Goal: Task Accomplishment & Management: Manage account settings

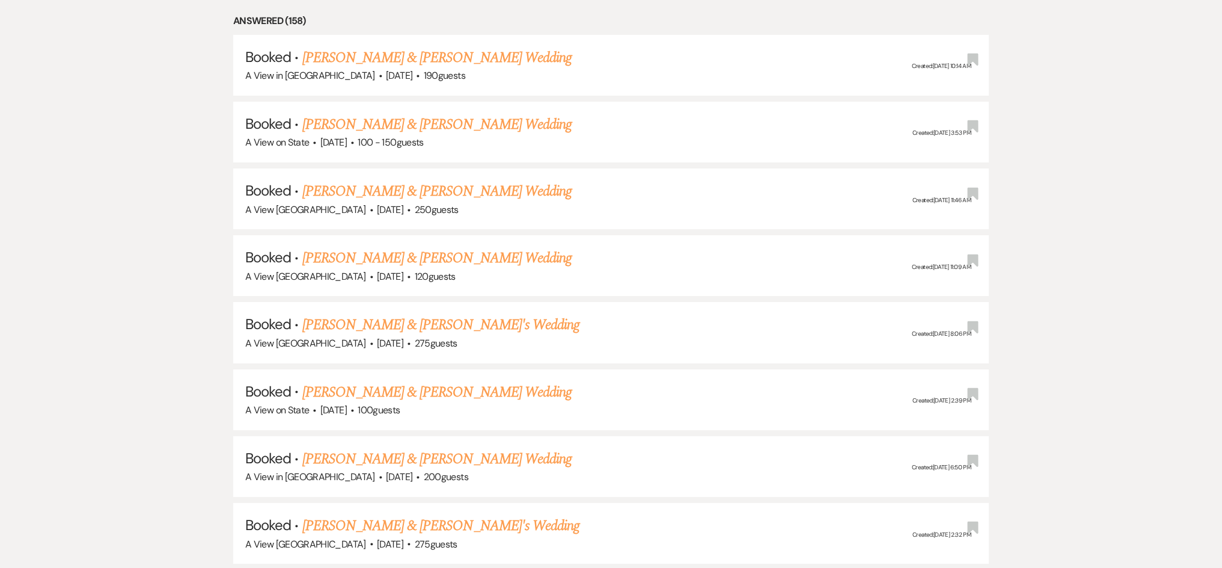
scroll to position [1742, 0]
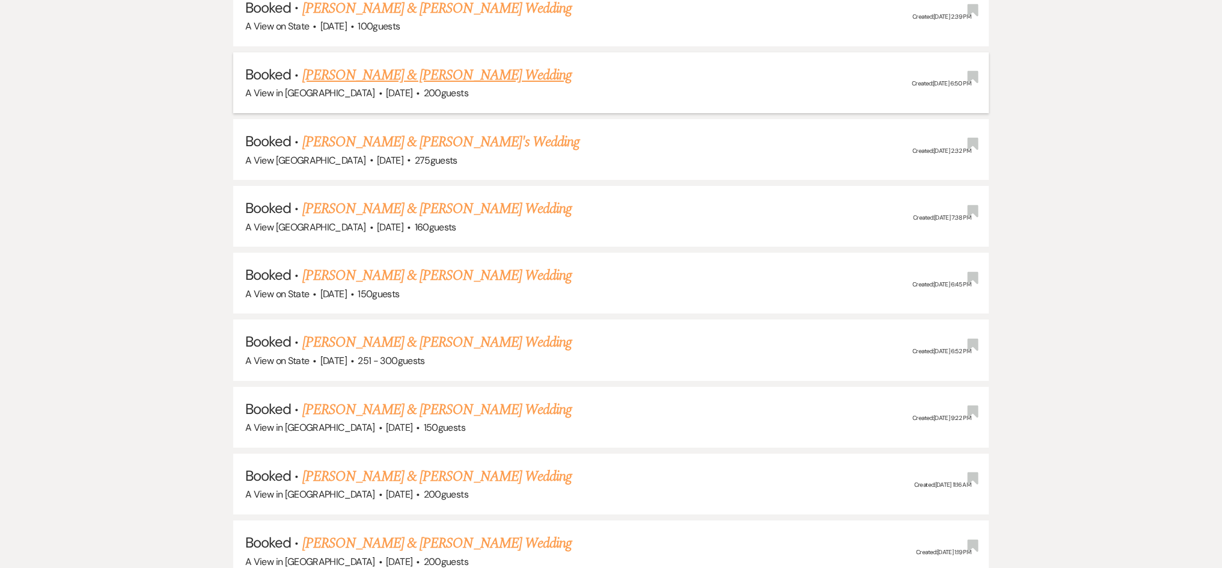
click at [460, 64] on link "[PERSON_NAME] & [PERSON_NAME] Wedding" at bounding box center [436, 75] width 269 height 22
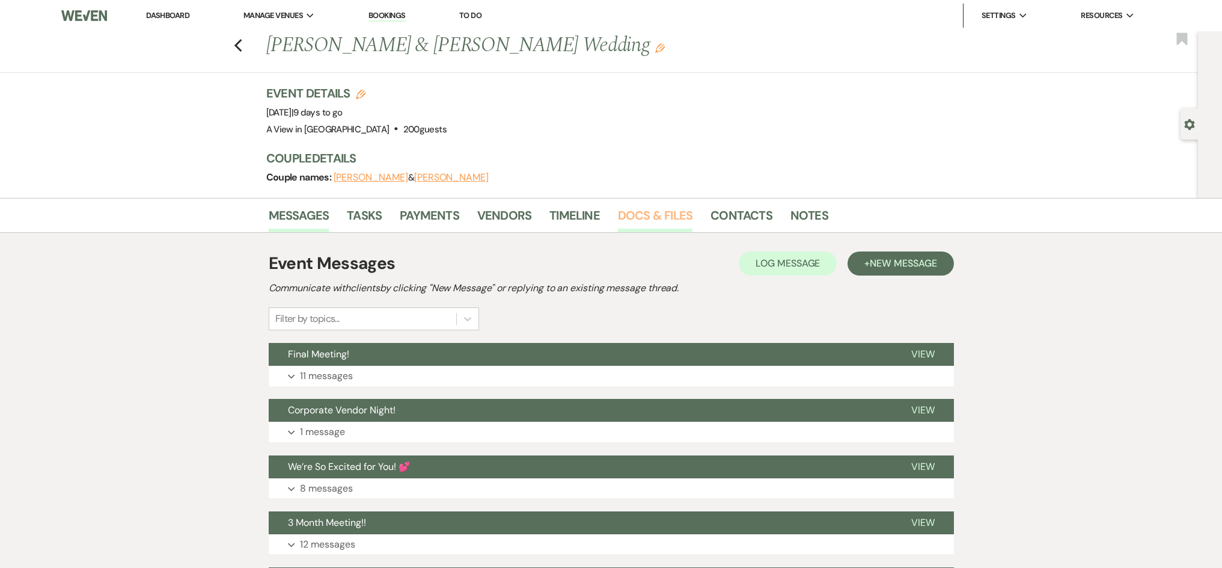
click at [667, 222] on link "Docs & Files" at bounding box center [655, 219] width 75 height 26
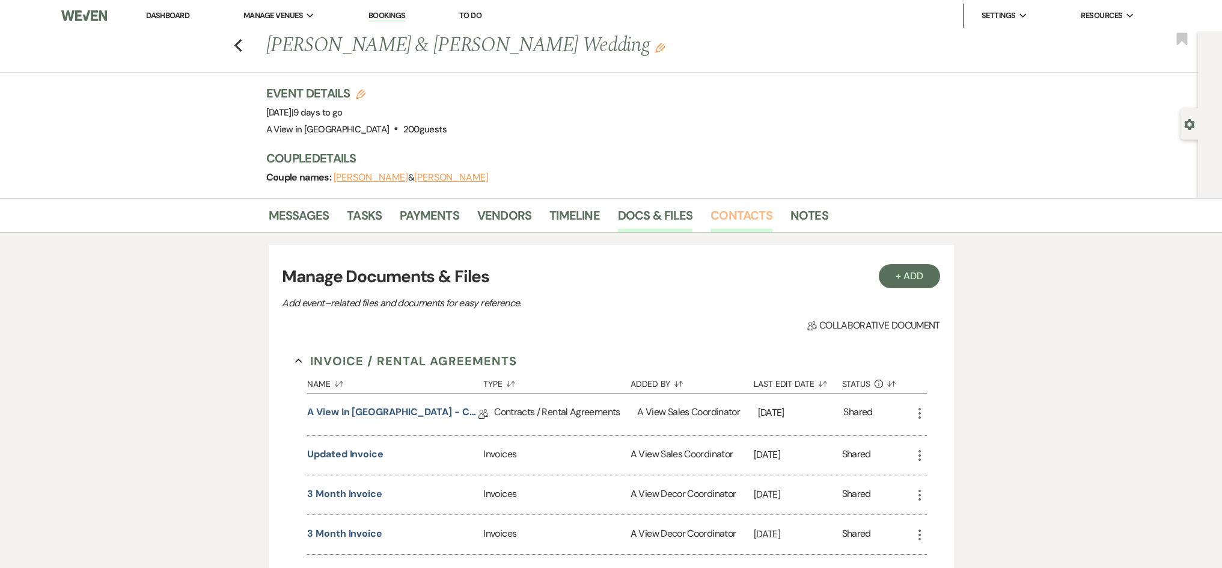
click at [731, 220] on link "Contacts" at bounding box center [742, 219] width 62 height 26
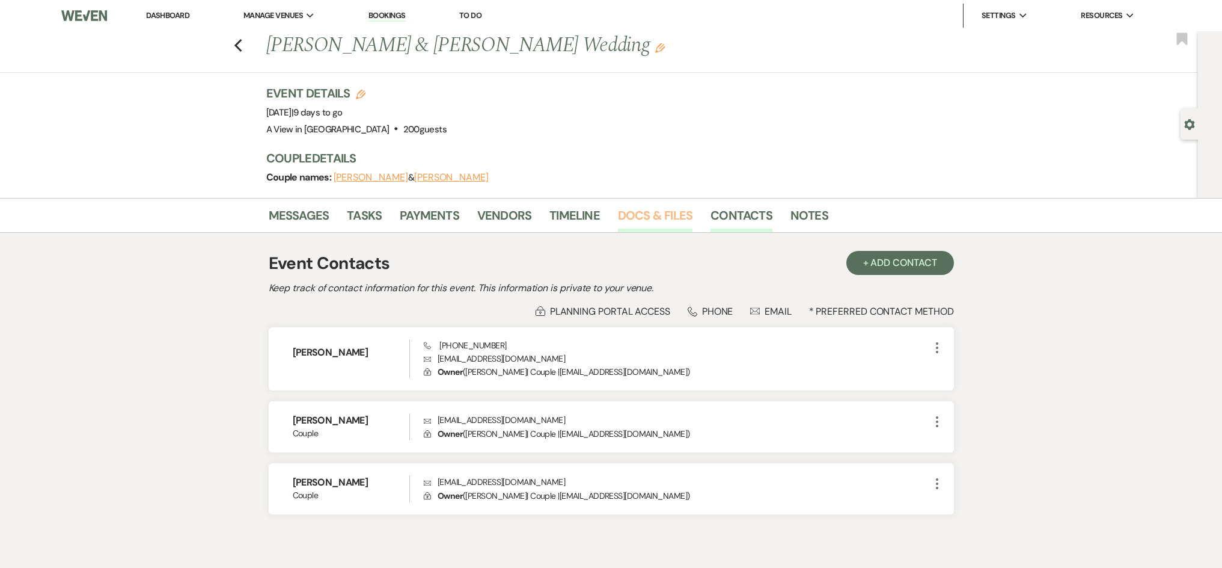
click at [654, 206] on link "Docs & Files" at bounding box center [655, 219] width 75 height 26
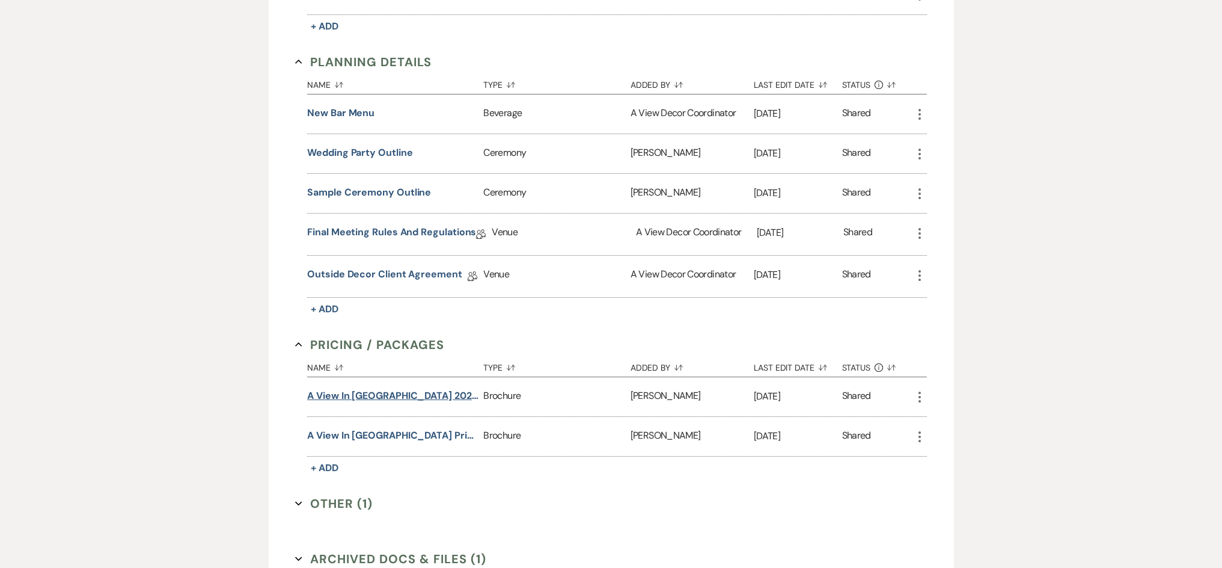
scroll to position [700, 0]
click at [333, 492] on button "Other (1) Expand" at bounding box center [334, 501] width 78 height 18
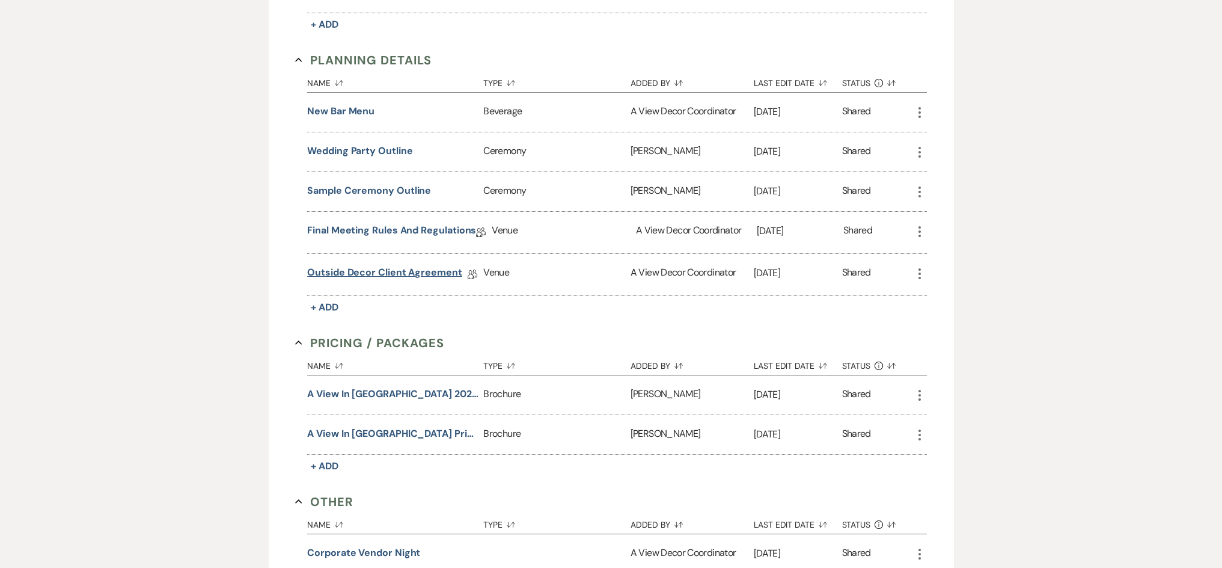
click at [401, 271] on link "Outside Decor Client Agreement" at bounding box center [384, 274] width 155 height 19
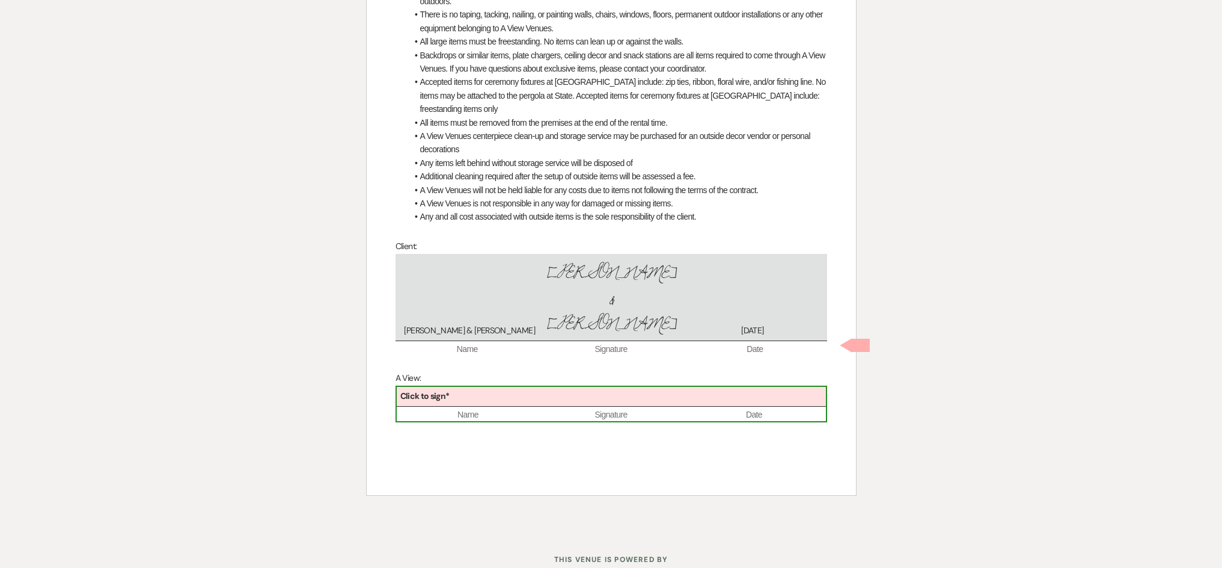
scroll to position [591, 0]
click at [635, 384] on div "Click to sign*" at bounding box center [611, 394] width 429 height 20
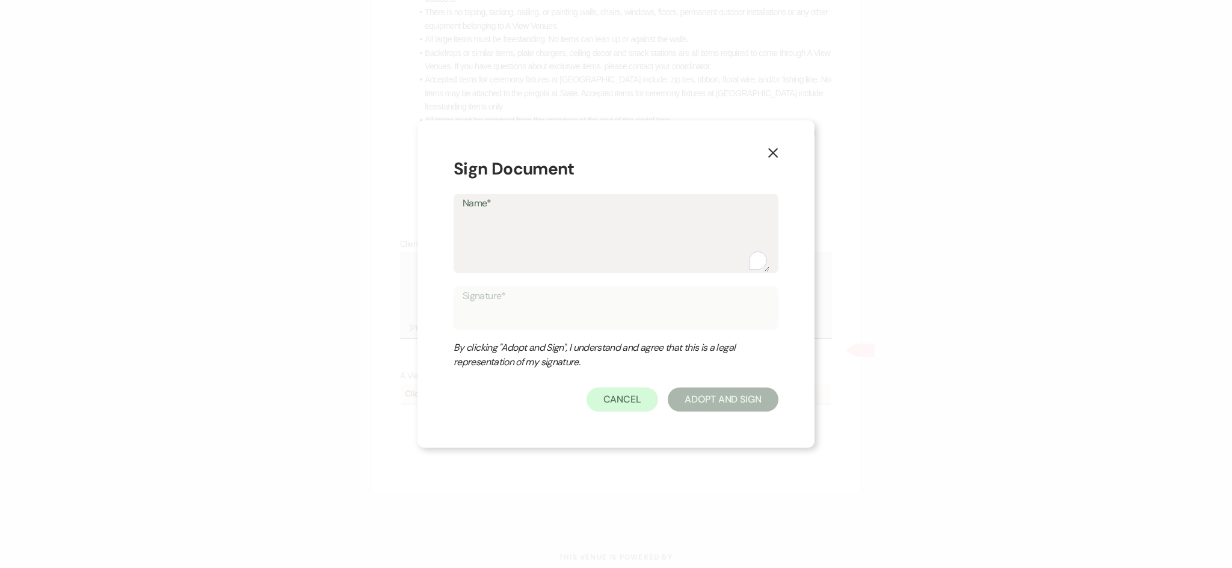
type textarea "P"
type input "P"
type textarea "Ph"
type input "Ph"
type textarea "Pha"
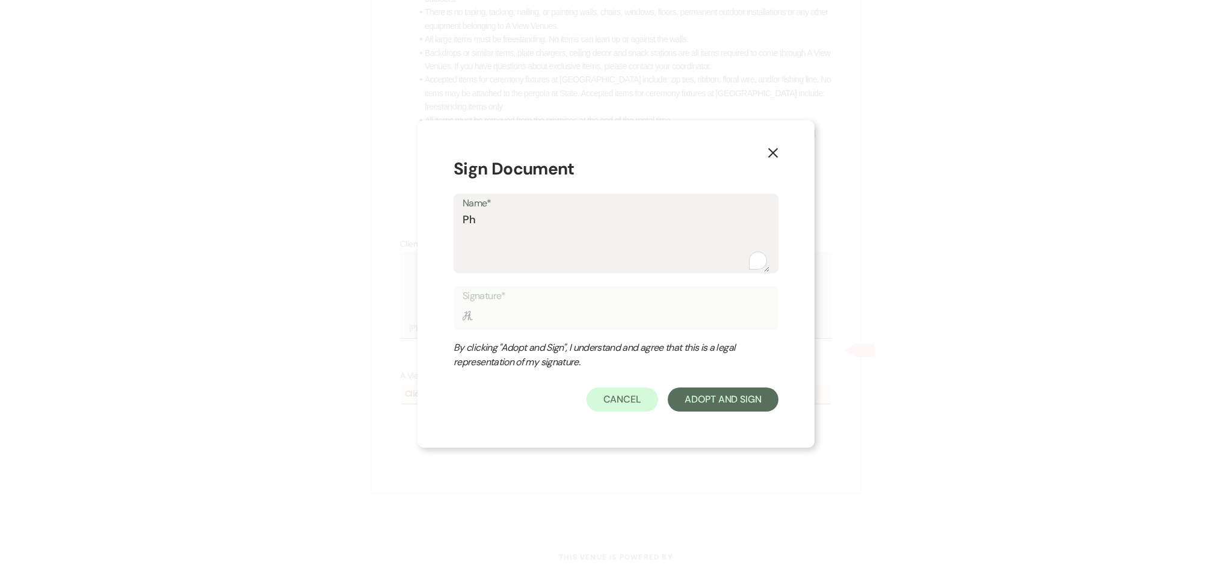
type input "Pha"
type textarea "Phar"
type input "Phar"
type textarea "Pharn"
type input "Pharn"
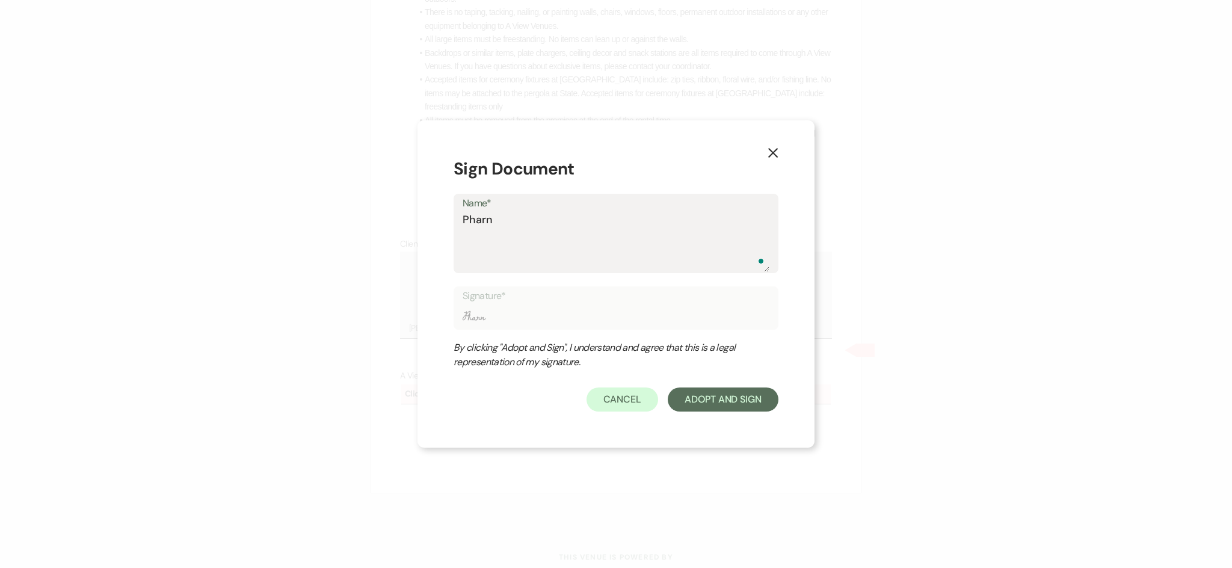
type textarea "Pharna"
type input "Pharna"
type textarea "Pharna"
type input "Pharna"
type textarea "Pharna C"
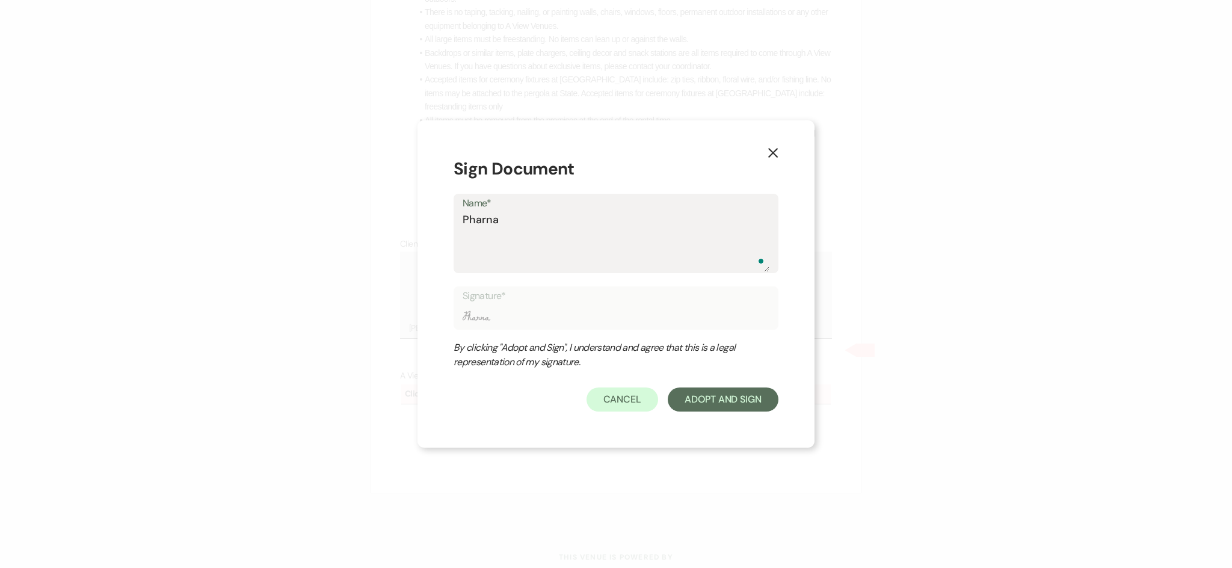
type input "Pharna C"
type textarea "Pharna Ch"
type input "Pharna Ch"
type textarea "Pharna Chu"
type input "Pharna Chu"
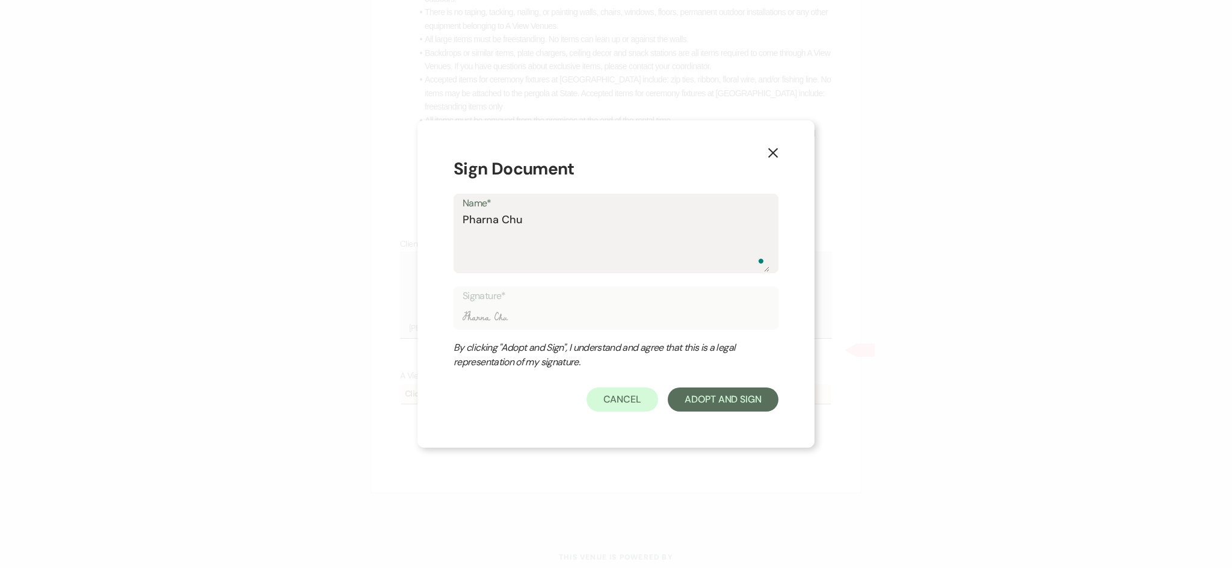
type textarea "Pharna Chuo"
type input "Pharna Chuo"
type textarea "Pharna Chuol"
type input "Pharna Chuol"
type textarea "Pharna Chuol"
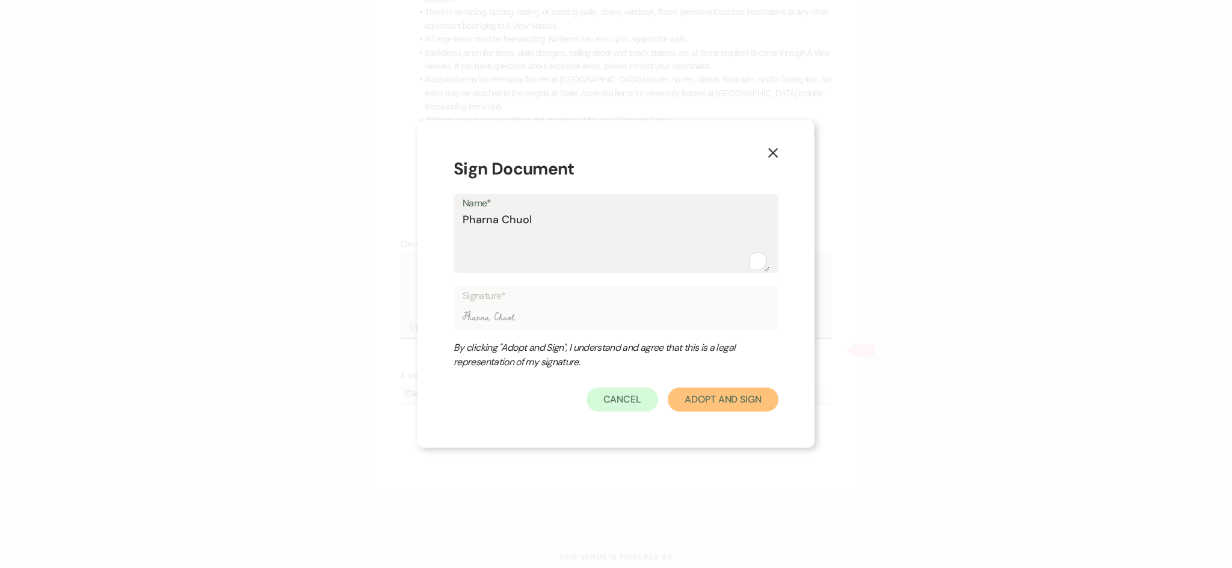
click at [705, 397] on button "Adopt And Sign" at bounding box center [722, 399] width 111 height 24
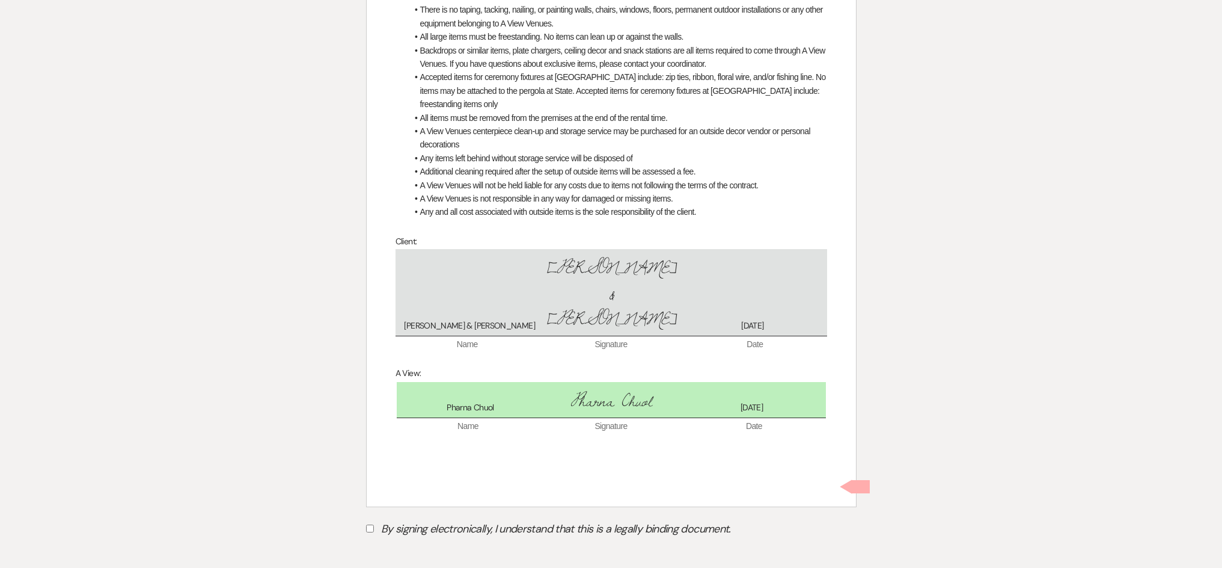
scroll to position [642, 0]
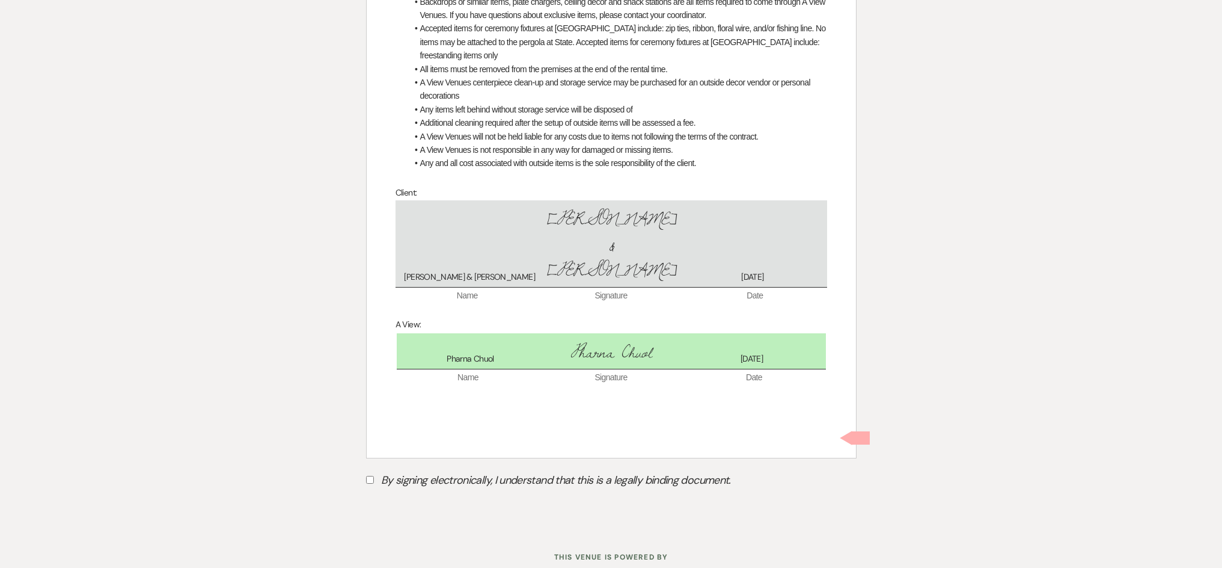
click at [479, 470] on label "By signing electronically, I understand that this is a legally binding document." at bounding box center [611, 481] width 491 height 23
click at [374, 476] on input "By signing electronically, I understand that this is a legally binding document." at bounding box center [370, 480] width 8 height 8
checkbox input "true"
click at [440, 499] on button "Submit" at bounding box center [408, 510] width 84 height 22
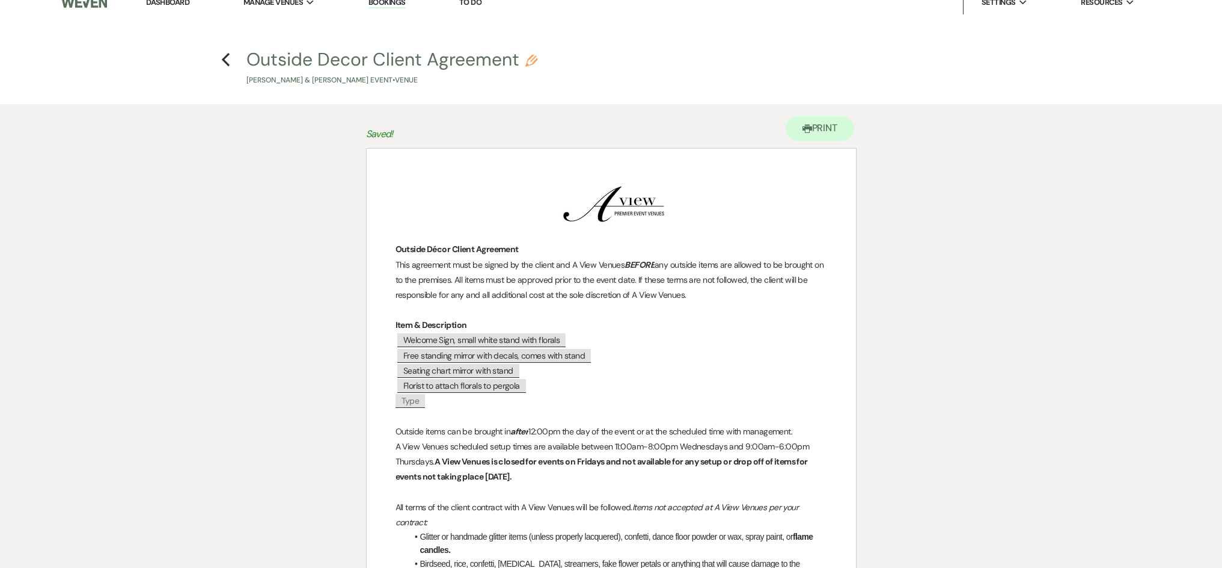
scroll to position [0, 0]
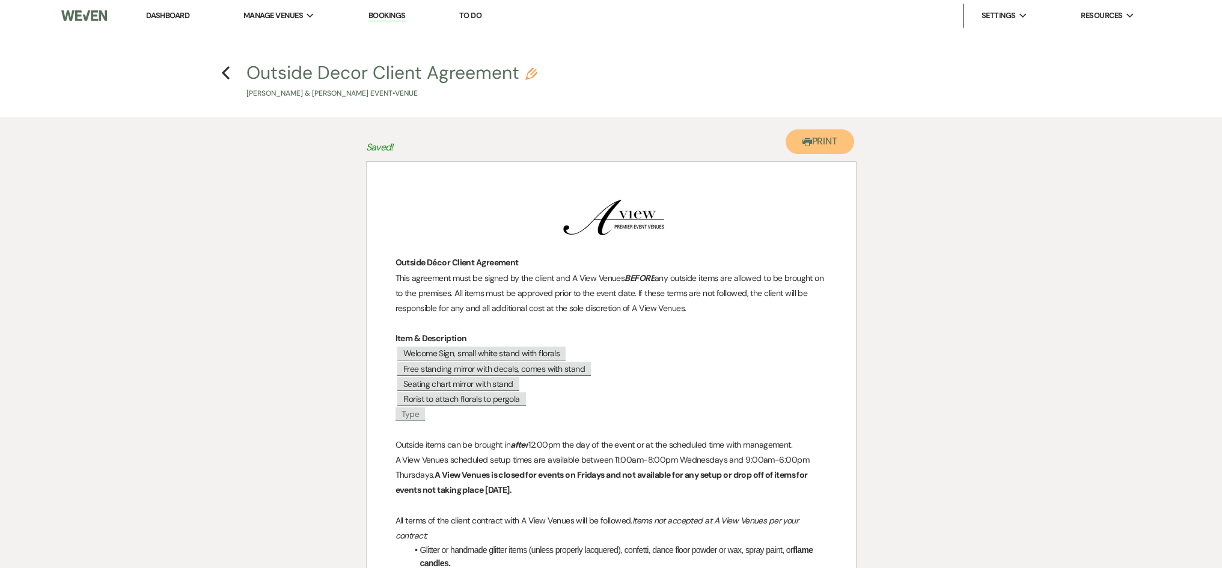
click at [819, 139] on button "Printer Print" at bounding box center [820, 141] width 69 height 25
click at [229, 75] on icon "Previous" at bounding box center [225, 73] width 9 height 14
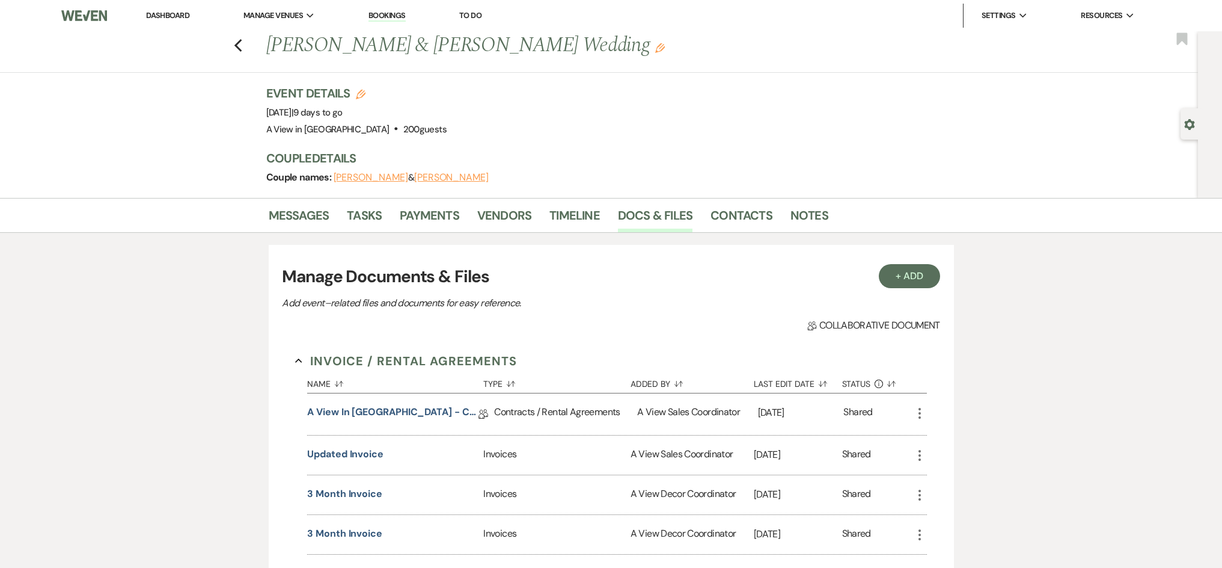
scroll to position [700, 0]
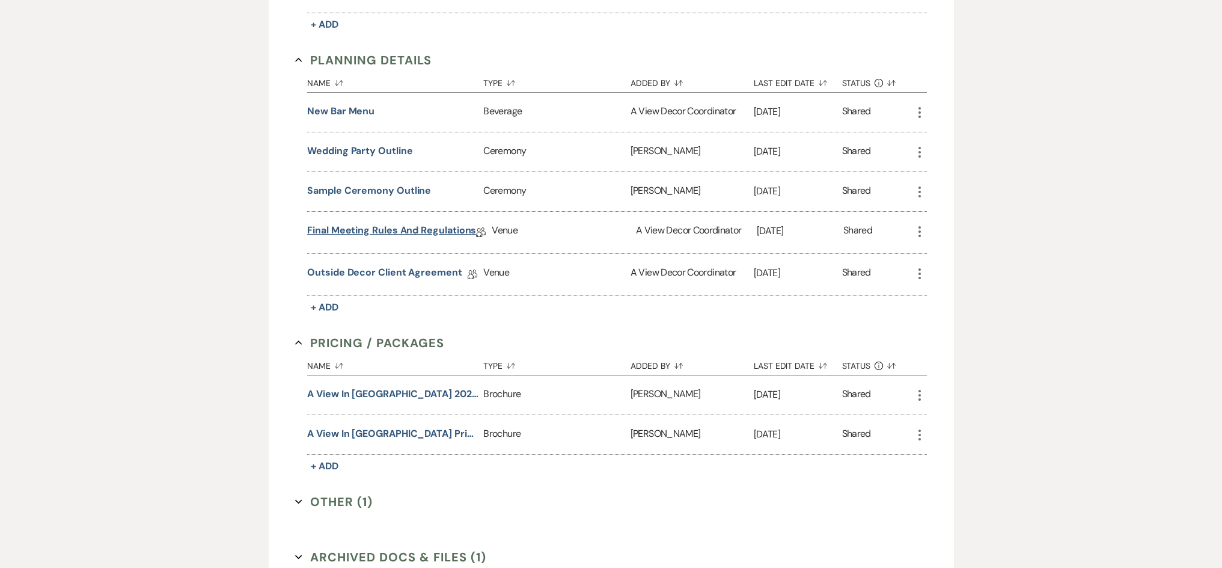
click at [340, 224] on link "Final Meeting Rules and Regulations" at bounding box center [391, 232] width 169 height 19
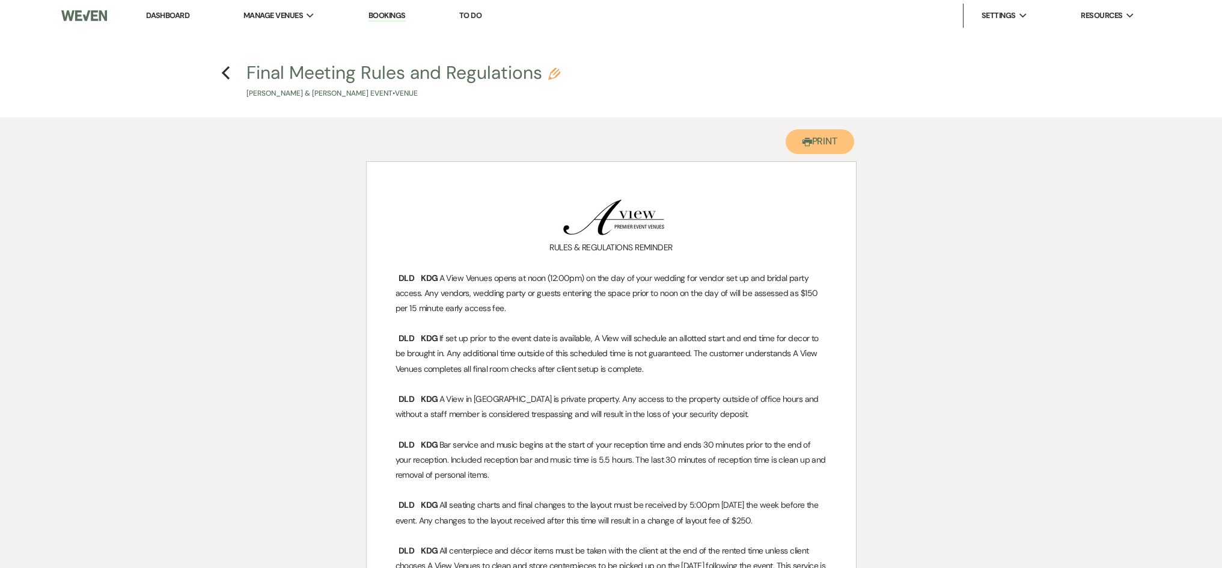
click at [793, 140] on button "Printer Print" at bounding box center [820, 141] width 69 height 25
click at [228, 70] on icon "Previous" at bounding box center [225, 73] width 9 height 14
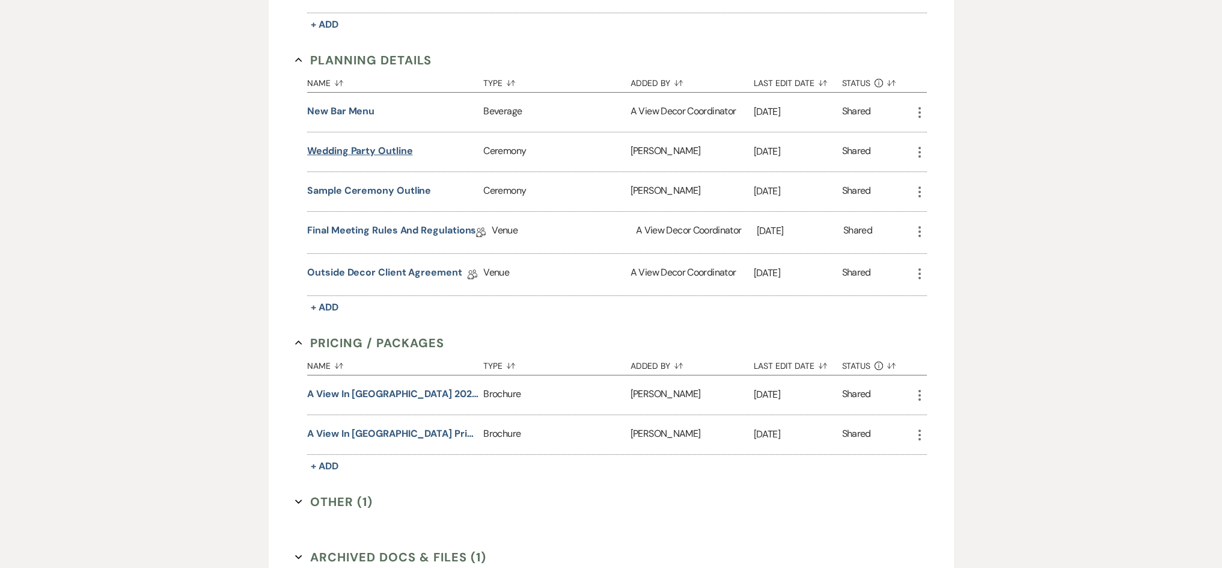
click at [373, 151] on button "Wedding Party Outline" at bounding box center [359, 151] width 105 height 14
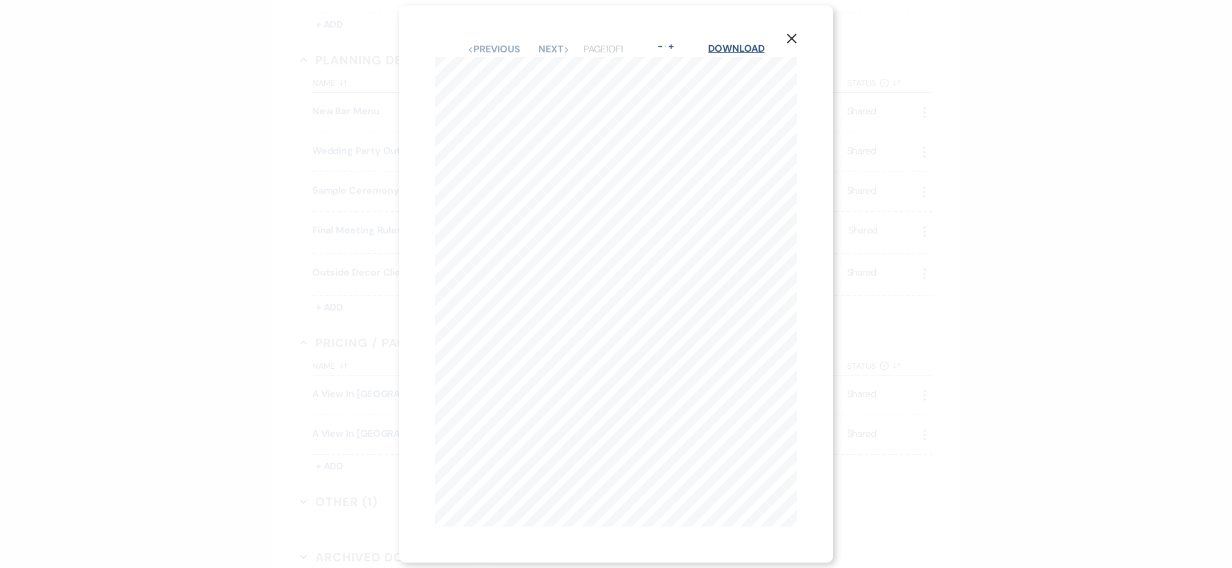
click at [738, 49] on link "Download" at bounding box center [736, 48] width 56 height 13
click at [299, 154] on div "X Previous Previous Next Next Page 1 of 1 - Zoom + Download 2 Wedding Party Mot…" at bounding box center [616, 284] width 1232 height 568
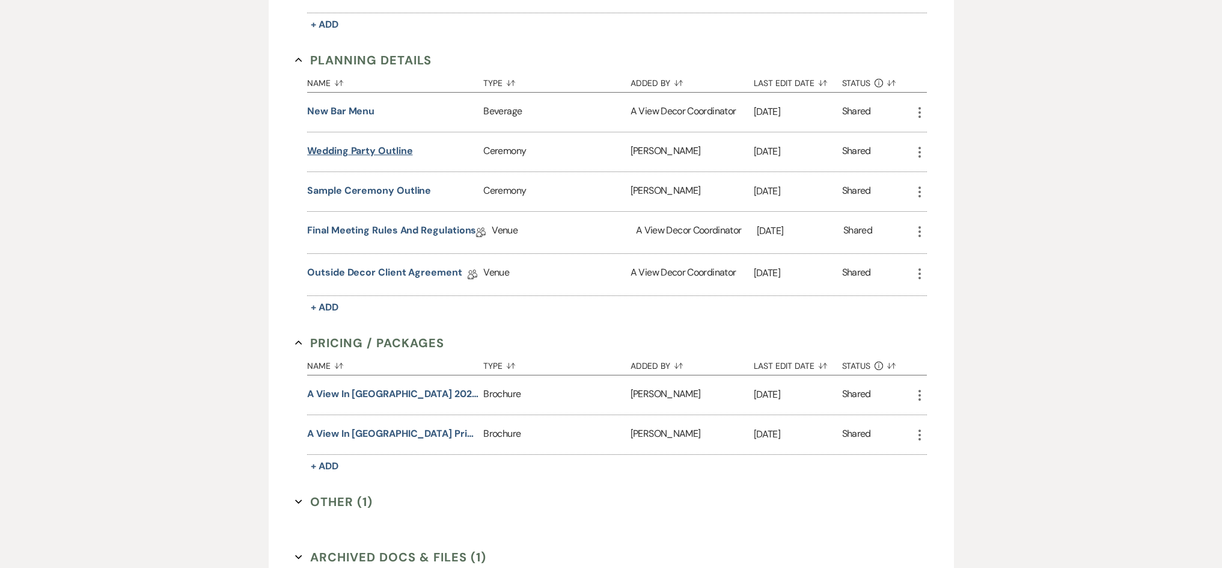
click at [375, 154] on button "Wedding Party Outline" at bounding box center [359, 151] width 105 height 14
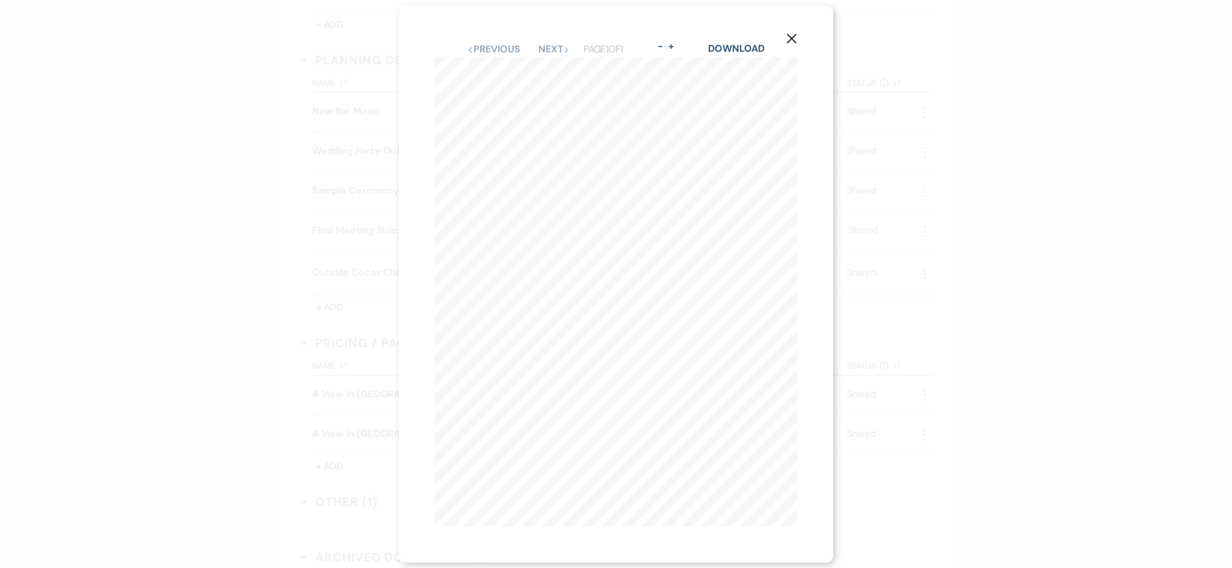
click at [328, 260] on div "X Previous Previous Next Next Page 1 of 1 - Zoom + Download 2 Wedding Party Mot…" at bounding box center [616, 284] width 1232 height 568
